Goal: Book appointment/travel/reservation

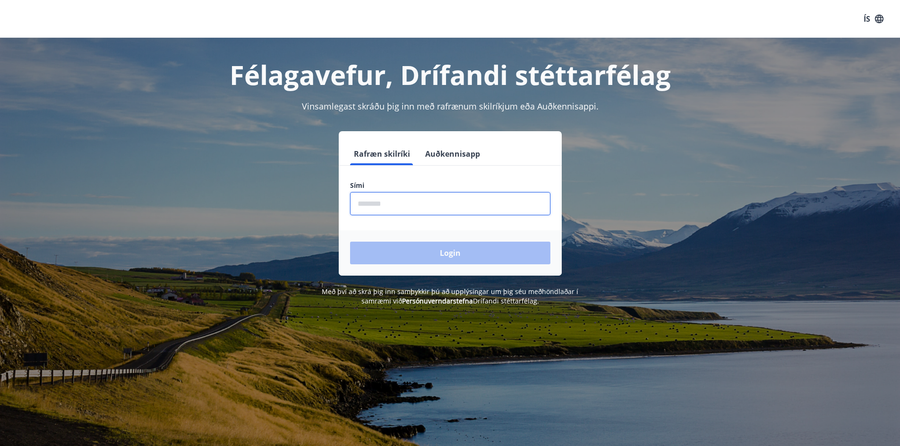
drag, startPoint x: 450, startPoint y: 195, endPoint x: 446, endPoint y: 200, distance: 5.8
click at [450, 195] on input "phone" at bounding box center [450, 203] width 200 height 23
type input "********"
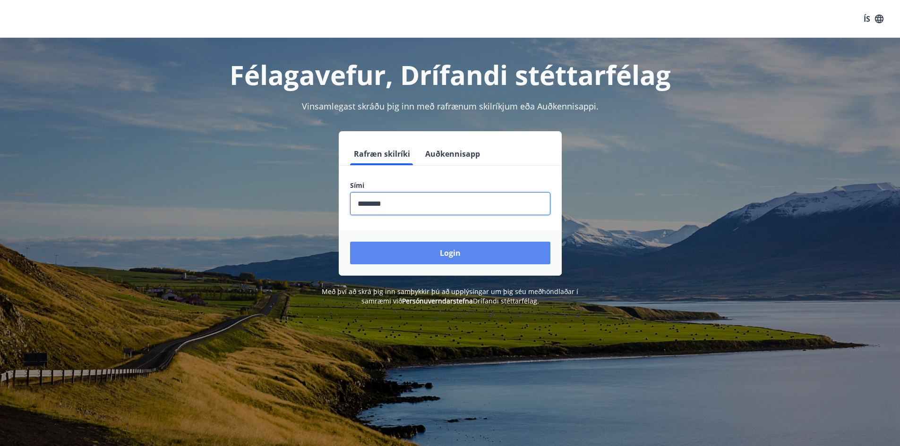
click at [402, 250] on button "Login" at bounding box center [450, 253] width 200 height 23
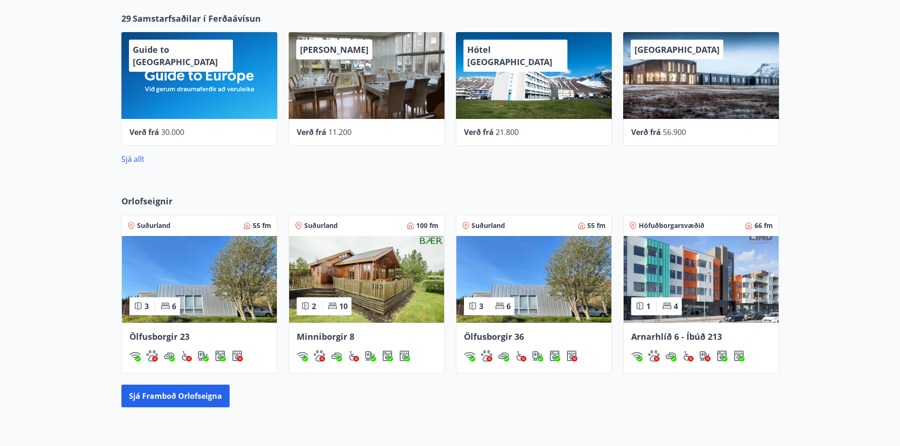
scroll to position [472, 0]
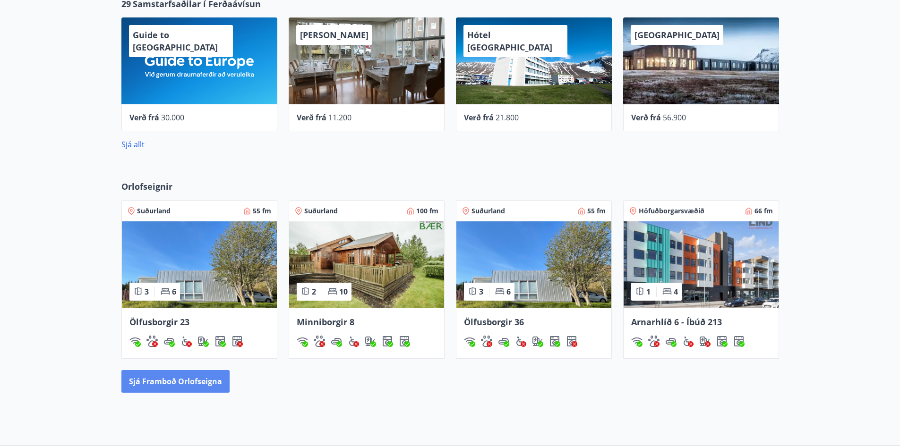
click at [167, 391] on button "Sjá framboð orlofseigna" at bounding box center [175, 381] width 108 height 23
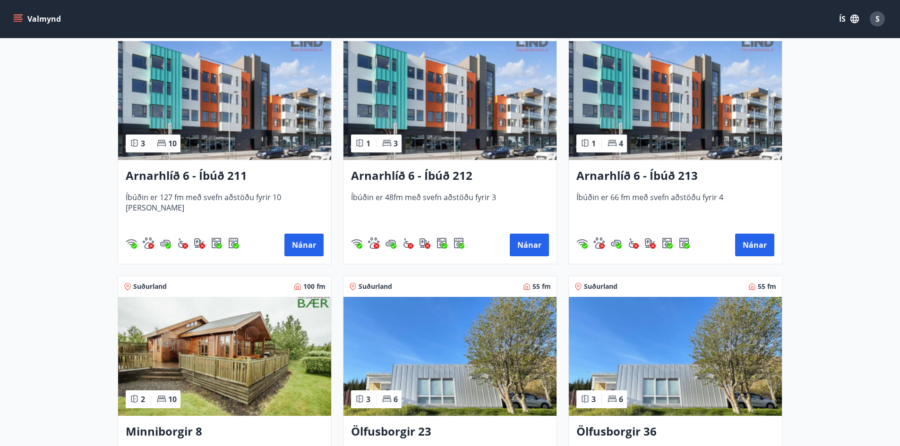
scroll to position [331, 0]
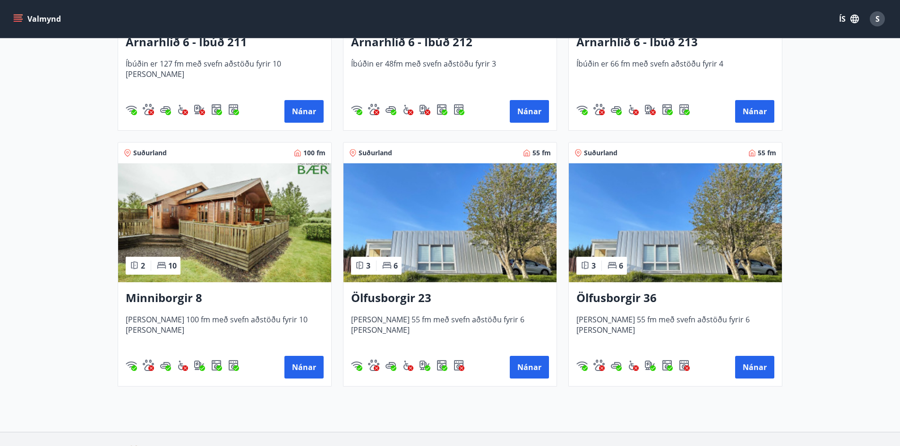
click at [689, 244] on img at bounding box center [675, 222] width 213 height 119
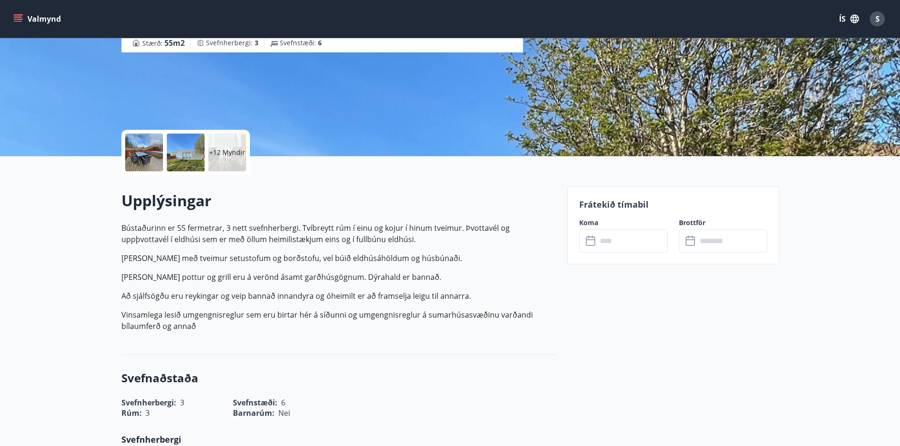
scroll to position [142, 0]
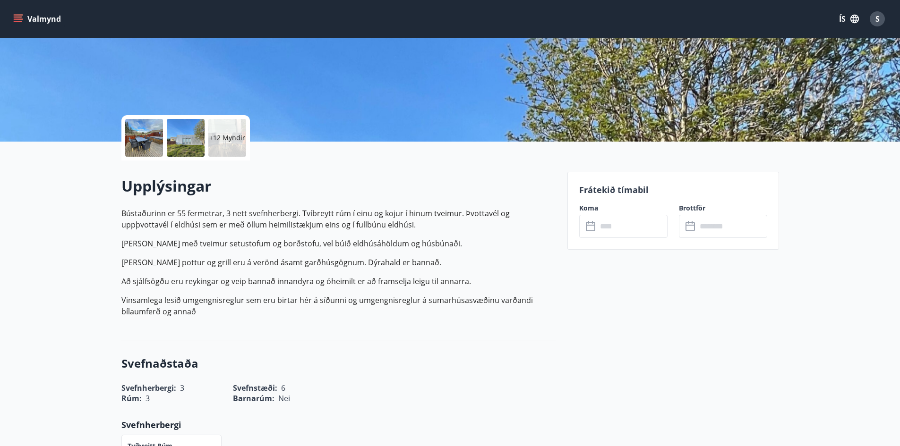
click at [589, 222] on icon at bounding box center [588, 222] width 1 height 3
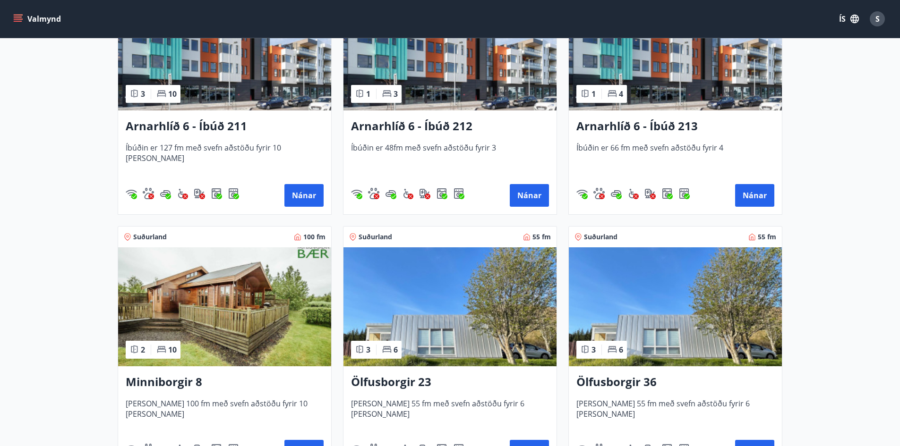
scroll to position [396, 0]
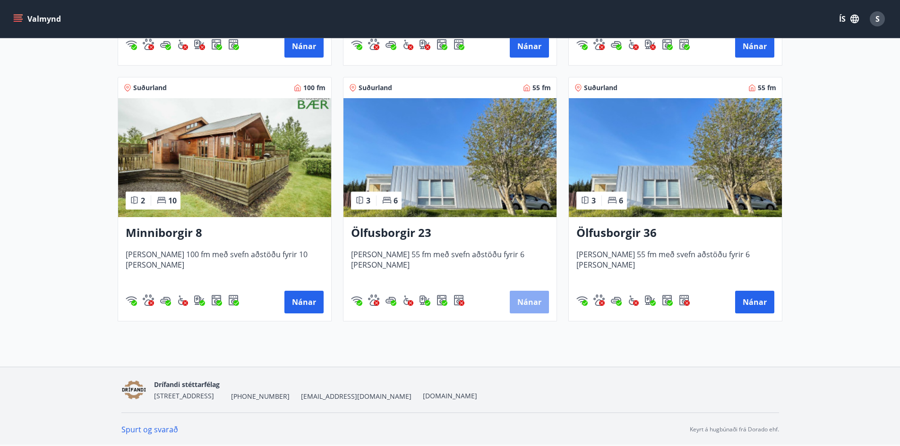
click at [542, 305] on button "Nánar" at bounding box center [529, 302] width 39 height 23
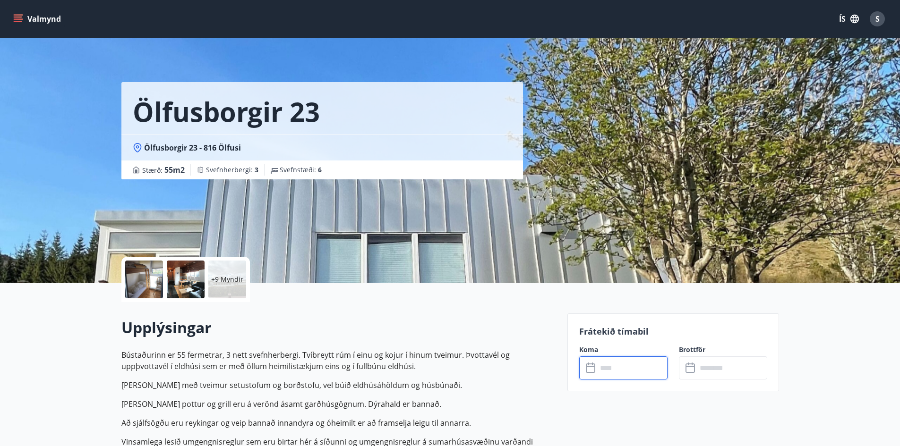
click at [598, 373] on input "text" at bounding box center [632, 368] width 70 height 23
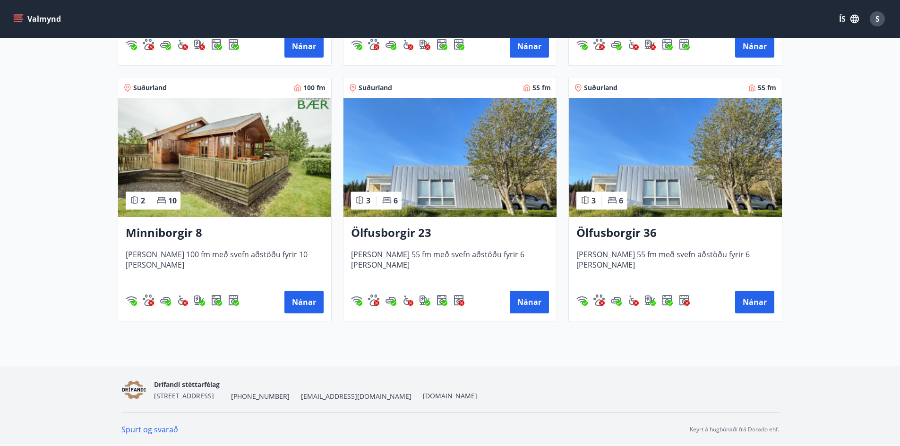
click at [179, 179] on img at bounding box center [224, 157] width 213 height 119
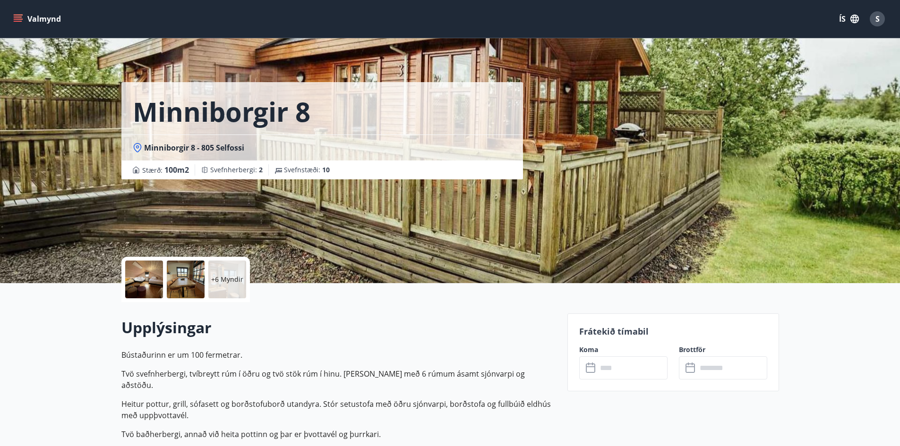
click at [595, 372] on icon at bounding box center [591, 368] width 11 height 11
